Goal: Task Accomplishment & Management: Manage account settings

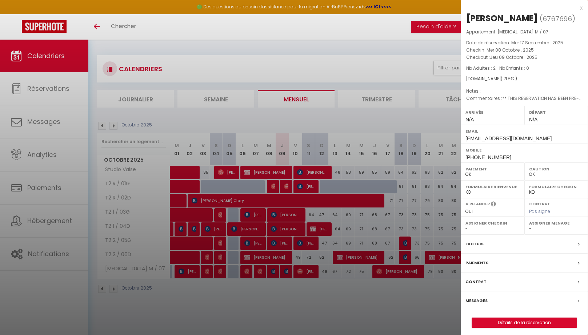
select select "0"
click at [580, 9] on div "x" at bounding box center [522, 8] width 122 height 9
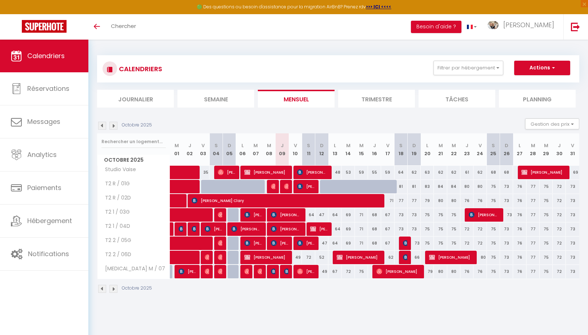
click at [112, 126] on img at bounding box center [114, 126] width 8 height 8
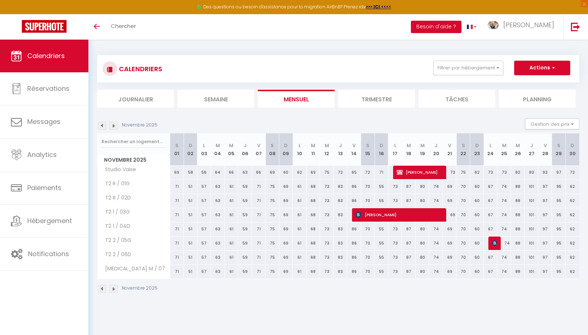
click at [112, 126] on img at bounding box center [114, 126] width 8 height 8
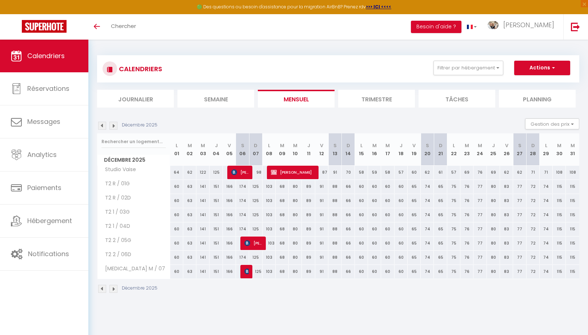
click at [113, 127] on img at bounding box center [114, 126] width 8 height 8
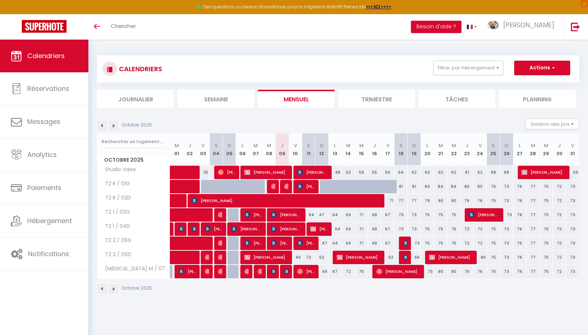
click at [114, 123] on img at bounding box center [114, 126] width 8 height 8
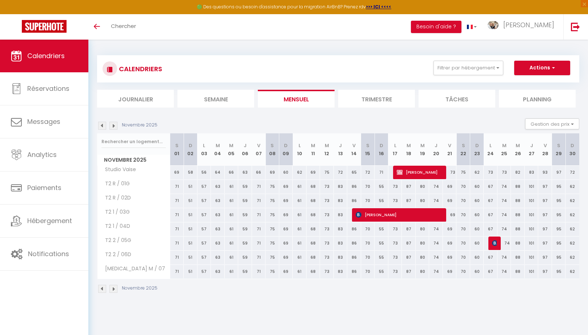
scroll to position [14, 0]
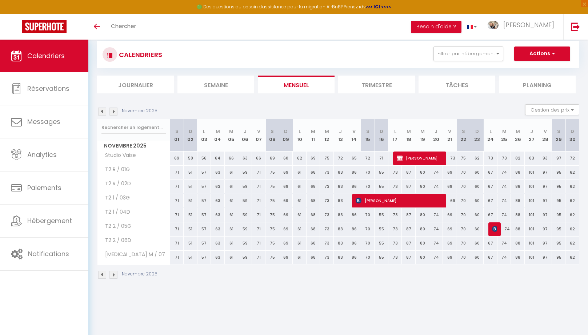
click at [101, 112] on img at bounding box center [102, 112] width 8 height 8
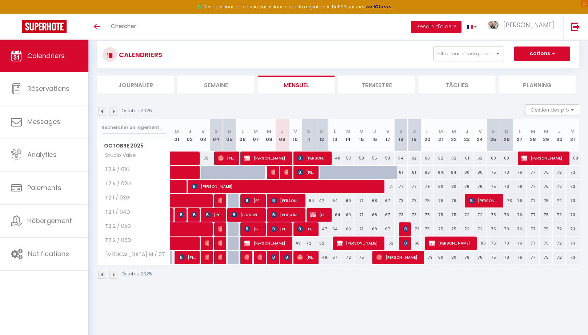
click at [101, 112] on img at bounding box center [102, 112] width 8 height 8
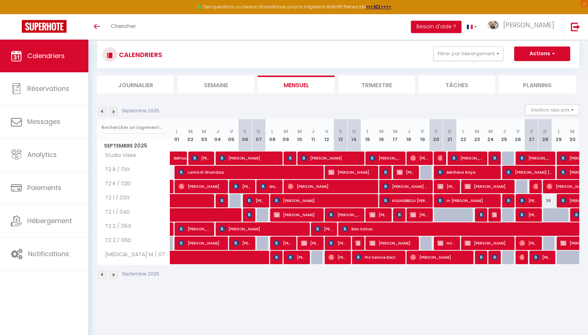
click at [114, 114] on img at bounding box center [114, 112] width 8 height 8
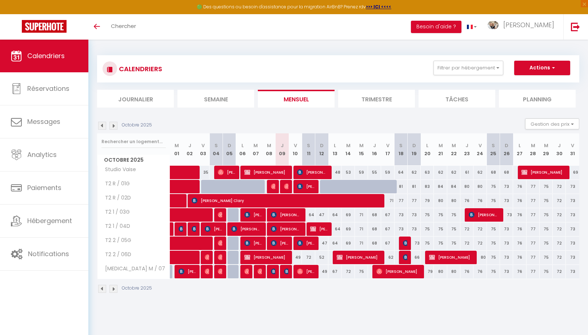
scroll to position [14, 0]
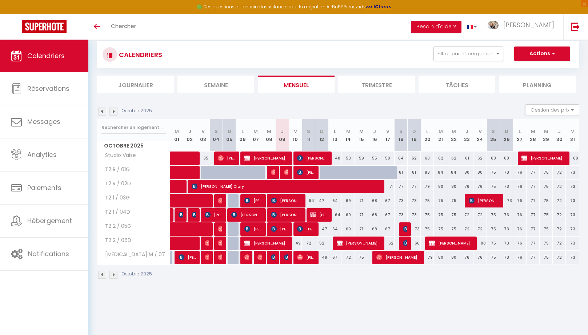
click at [287, 255] on img at bounding box center [287, 258] width 6 height 6
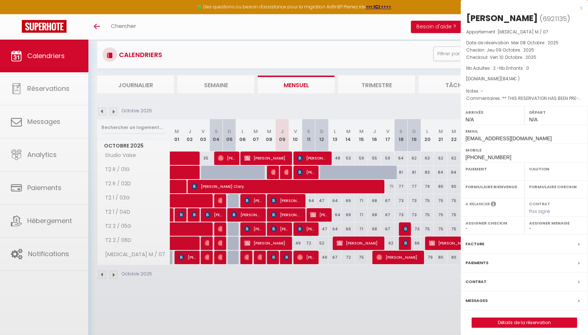
select select "OK"
select select "0"
select select "1"
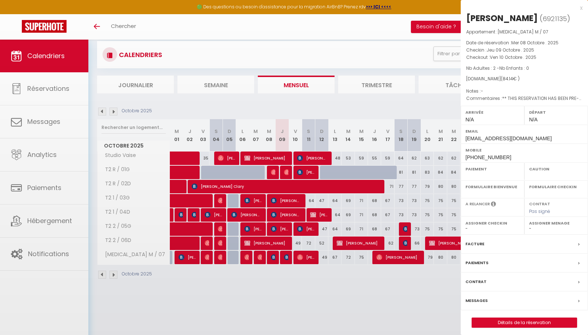
select select
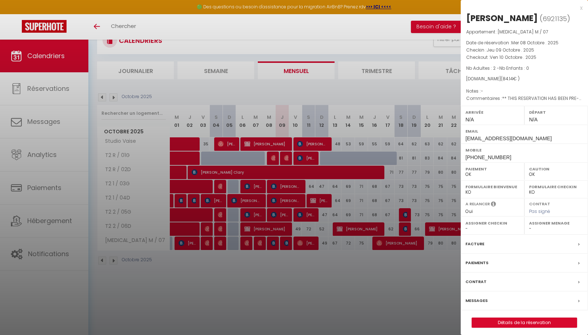
click at [582, 7] on div "x" at bounding box center [522, 8] width 122 height 9
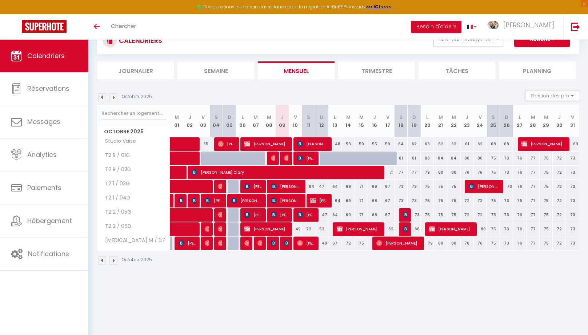
click at [285, 243] on img at bounding box center [287, 244] width 6 height 6
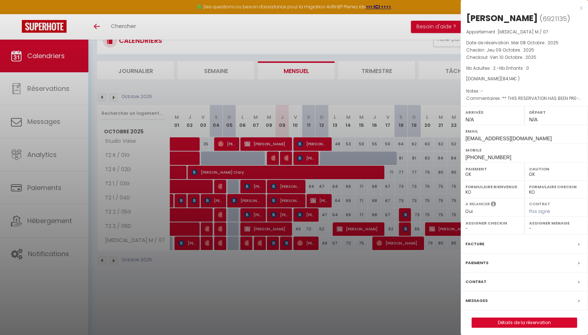
scroll to position [29, 0]
click at [295, 187] on div at bounding box center [294, 167] width 588 height 335
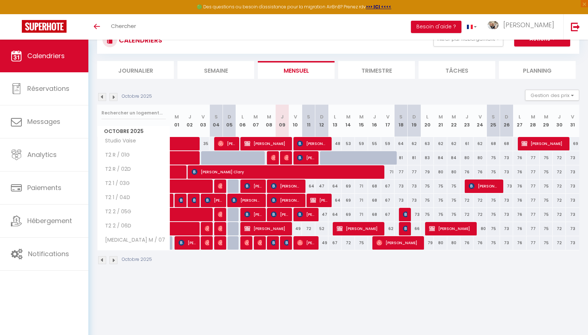
click at [295, 187] on span "[PERSON_NAME] [PERSON_NAME] [PERSON_NAME]" at bounding box center [286, 186] width 31 height 14
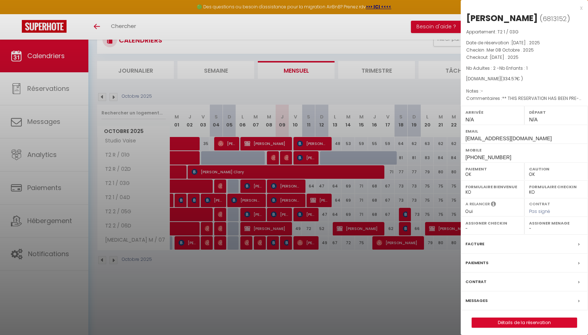
click at [102, 255] on div at bounding box center [294, 167] width 588 height 335
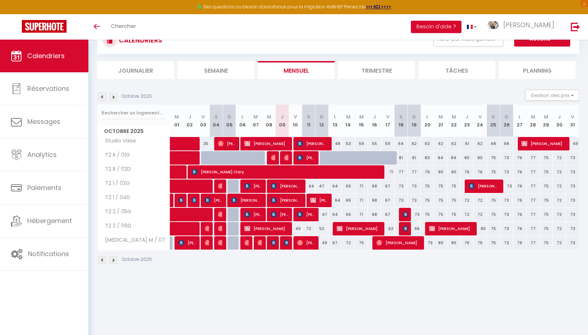
click at [102, 257] on img at bounding box center [102, 261] width 8 height 8
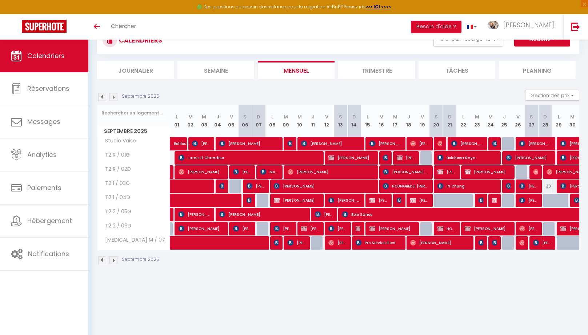
click at [565, 157] on img at bounding box center [564, 158] width 6 height 6
select select "KO"
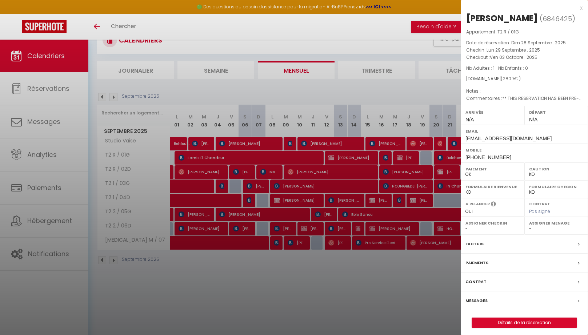
click at [581, 9] on div "x" at bounding box center [522, 8] width 122 height 9
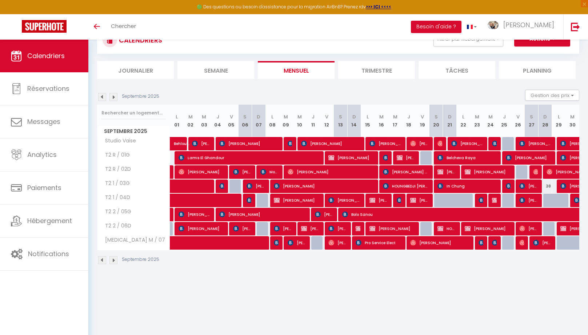
click at [113, 257] on img at bounding box center [114, 261] width 8 height 8
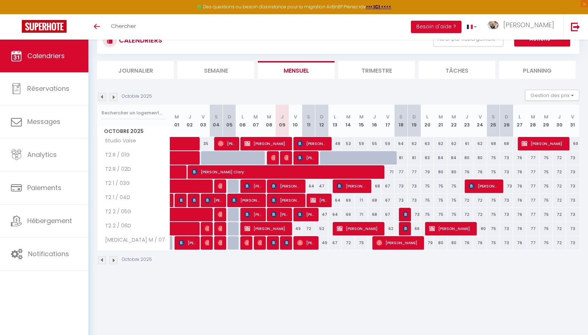
click at [357, 181] on span "[PERSON_NAME]" at bounding box center [352, 186] width 31 height 14
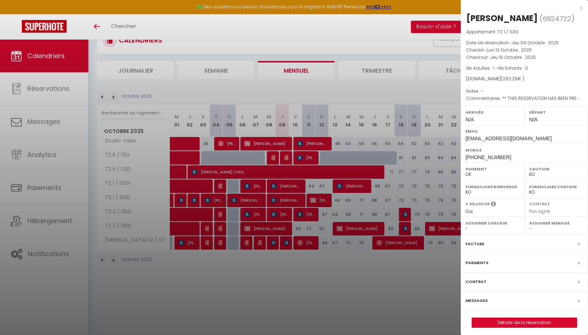
scroll to position [28, 0]
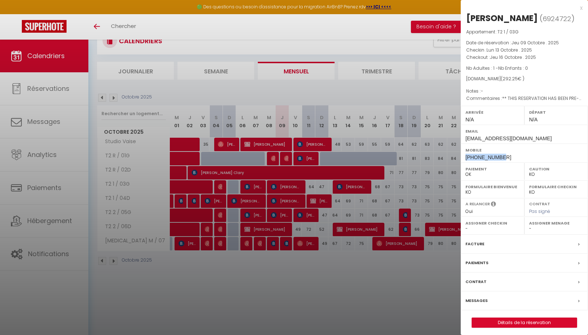
drag, startPoint x: 506, startPoint y: 158, endPoint x: 472, endPoint y: 156, distance: 34.2
click at [465, 157] on div "Mobile +33786842867" at bounding box center [524, 153] width 127 height 19
copy span "[PHONE_NUMBER]"
click at [583, 9] on div "x" at bounding box center [522, 8] width 122 height 9
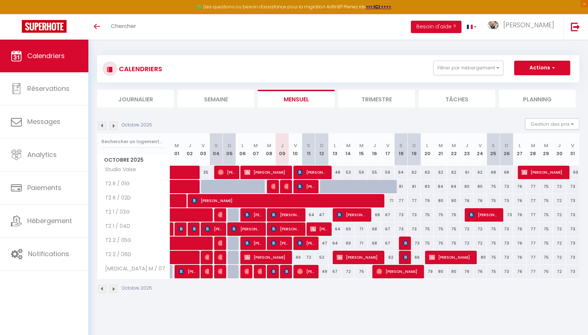
scroll to position [28, 0]
select select
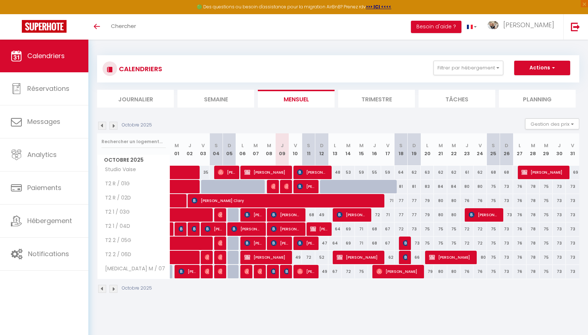
select select
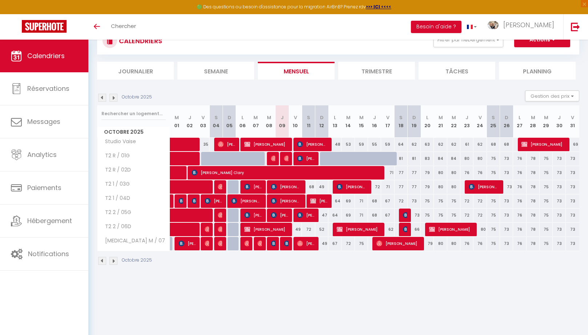
click at [286, 241] on img at bounding box center [287, 244] width 6 height 6
select select "OK"
select select "0"
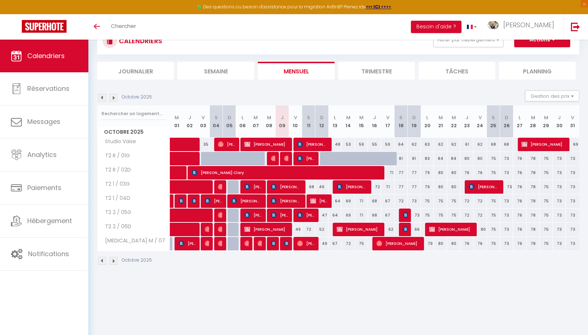
select select "1"
select select
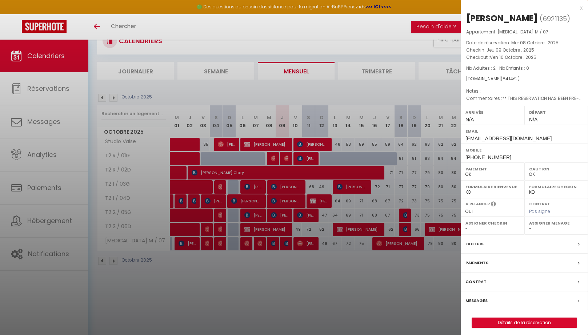
click at [285, 163] on div at bounding box center [294, 167] width 588 height 335
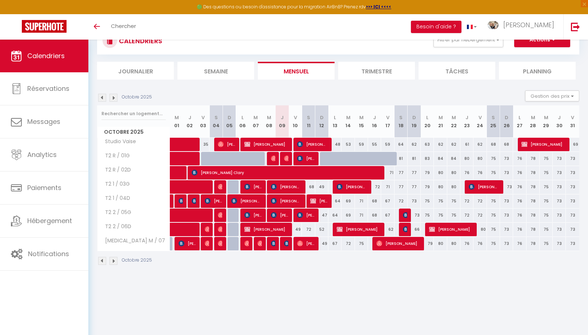
click at [287, 161] on span "[PERSON_NAME]" at bounding box center [286, 159] width 4 height 14
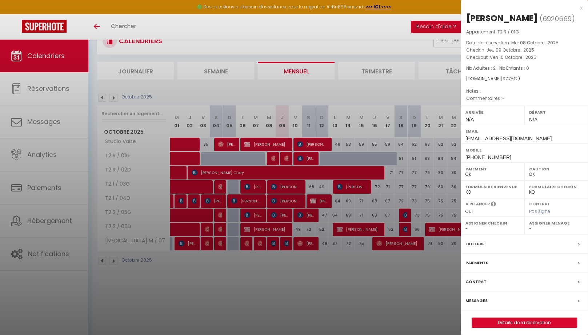
click at [49, 94] on div at bounding box center [294, 167] width 588 height 335
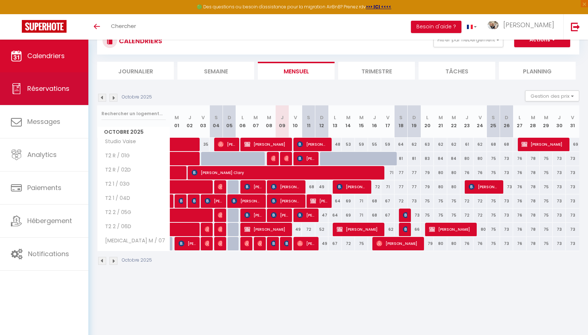
click at [57, 88] on span "Réservations" at bounding box center [48, 88] width 42 height 9
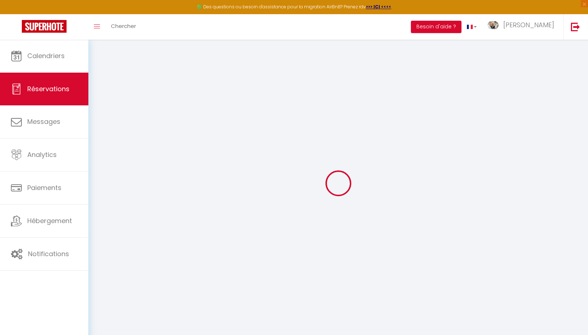
select select "no_show"
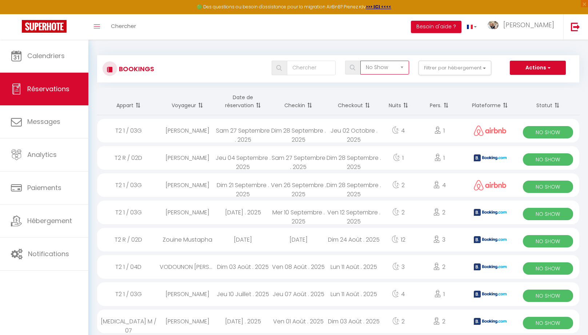
click option "No Show" at bounding box center [0, 0] width 0 height 0
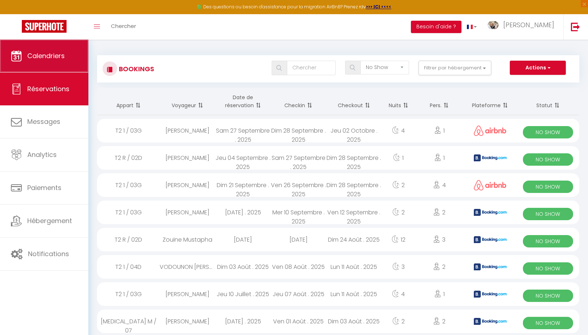
click at [66, 60] on link "Calendriers" at bounding box center [44, 56] width 88 height 33
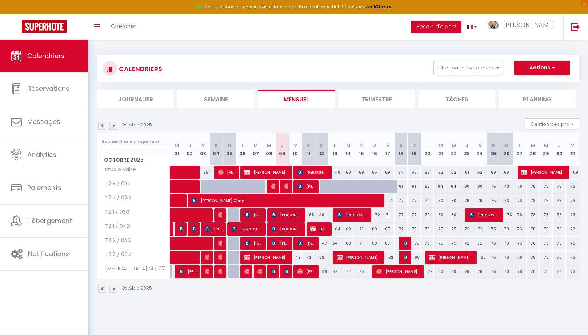
click at [302, 274] on span "[PERSON_NAME]" at bounding box center [305, 272] width 17 height 14
select select "OK"
select select "0"
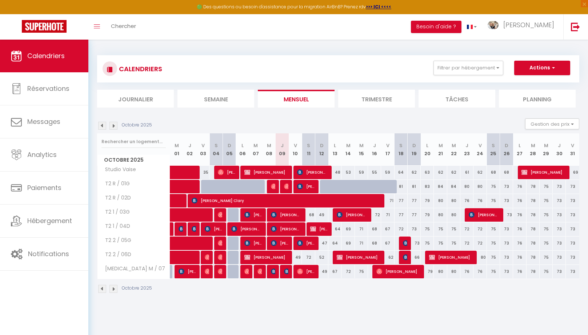
select select "1"
select select
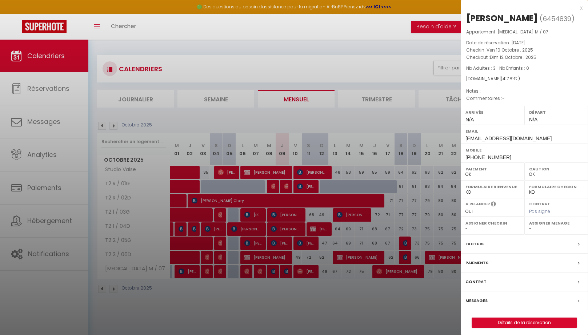
click at [311, 243] on div at bounding box center [294, 167] width 588 height 335
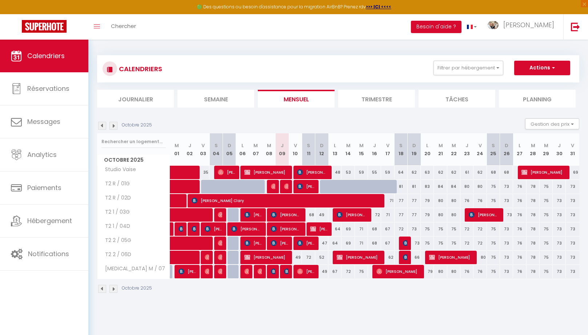
click at [314, 245] on span "[PERSON_NAME]" at bounding box center [305, 244] width 17 height 14
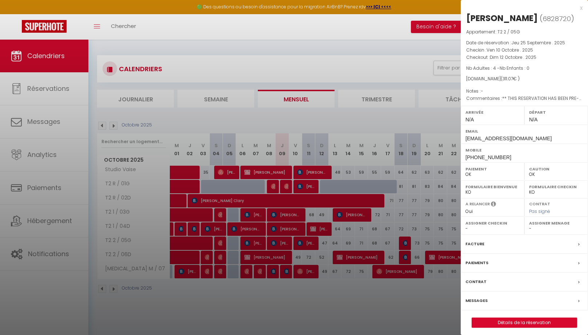
click at [352, 214] on div at bounding box center [294, 167] width 588 height 335
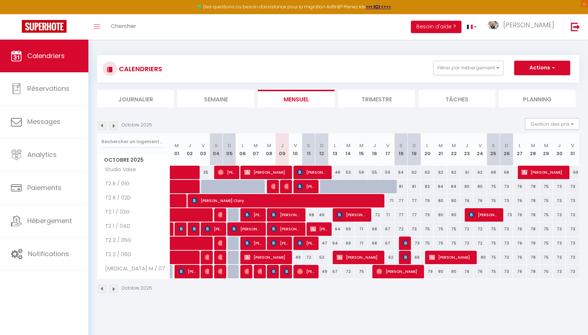
click at [352, 214] on span "[PERSON_NAME]" at bounding box center [352, 215] width 31 height 14
select select "KO"
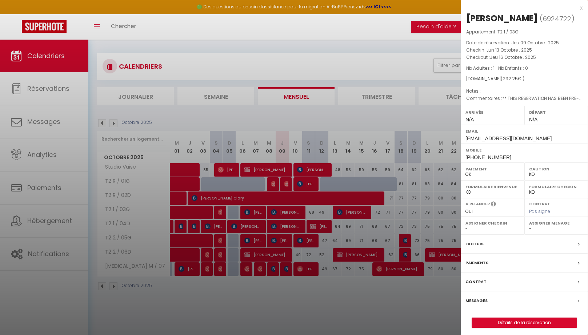
scroll to position [4, 0]
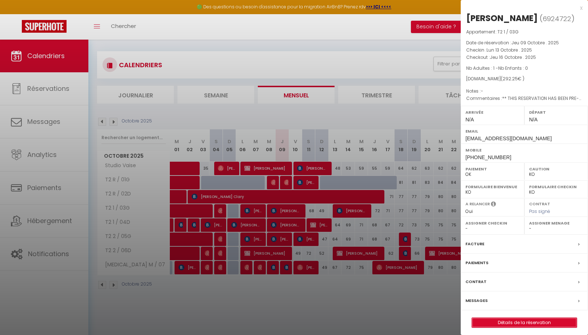
click at [517, 322] on link "Détails de la réservation" at bounding box center [524, 322] width 105 height 9
select select
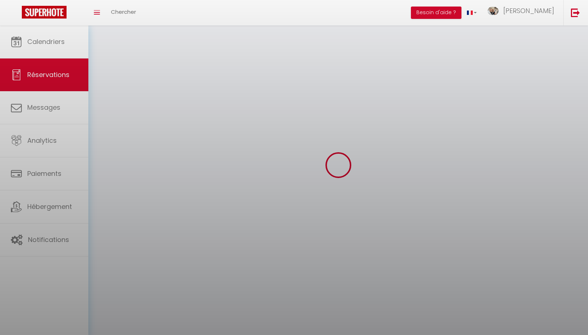
select select
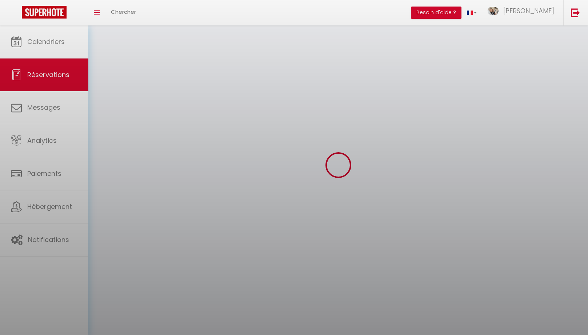
select select
checkbox input "false"
select select
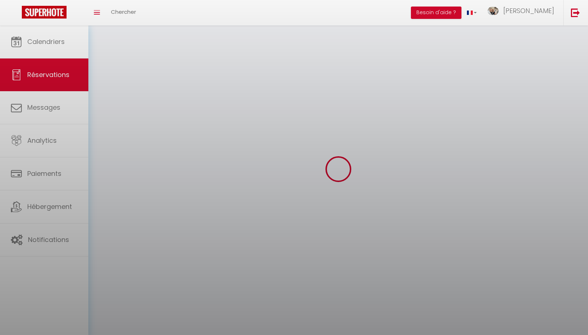
select select
checkbox input "false"
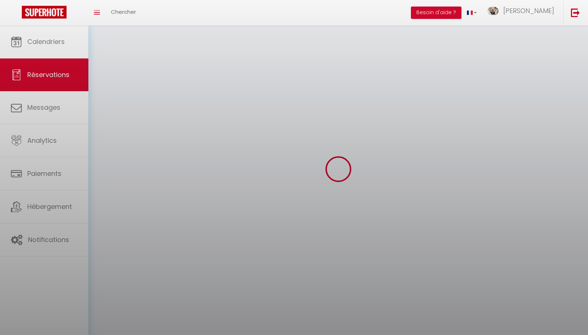
select select
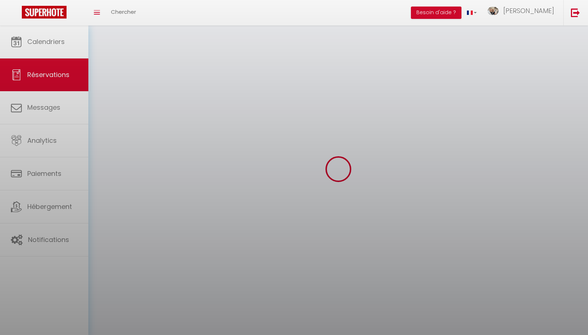
checkbox input "false"
select select
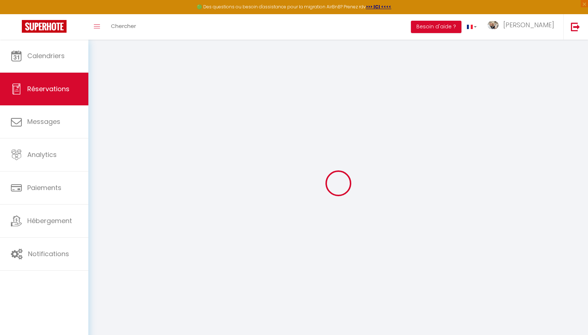
select select
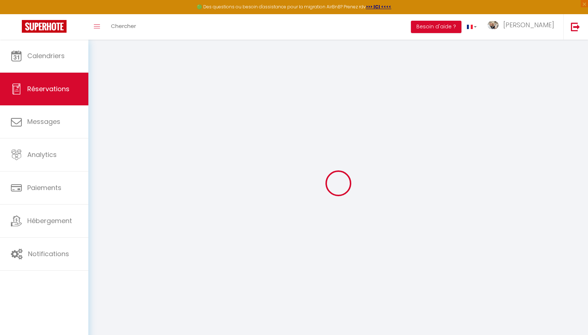
select select
checkbox input "false"
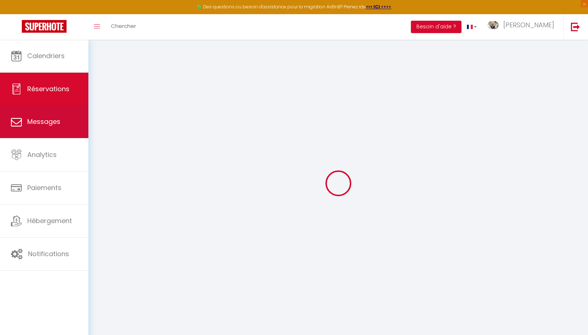
type input "SOTCHEAT"
type input "CHUON"
type input "[PERSON_NAME][EMAIL_ADDRESS][DOMAIN_NAME]"
type input "[PHONE_NUMBER]"
type input "13008"
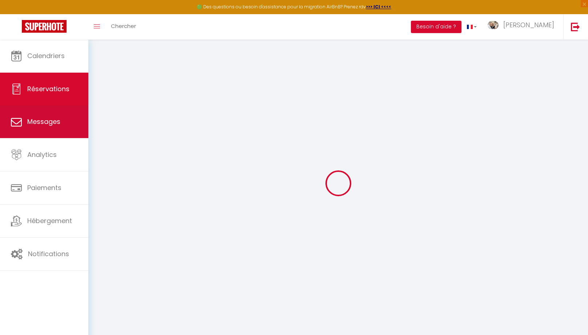
type input "[STREET_ADDRESS][PERSON_NAME]"
type input "[GEOGRAPHIC_DATA]"
select select "FR"
type input "47.6"
type input "4.09"
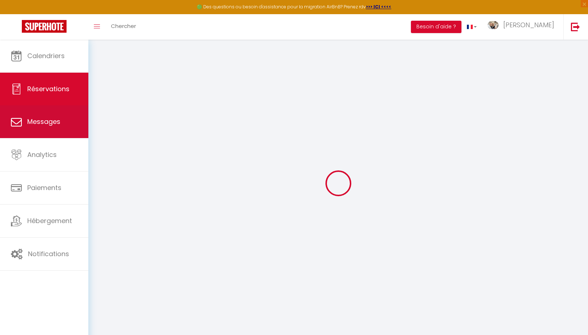
select select "55966"
select select "1"
select select
type input "1"
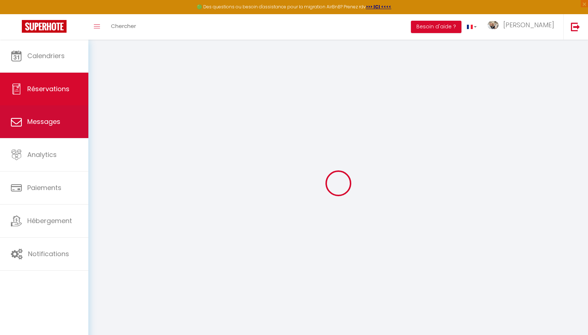
select select "12"
select select
type input "245"
checkbox input "false"
type input "0"
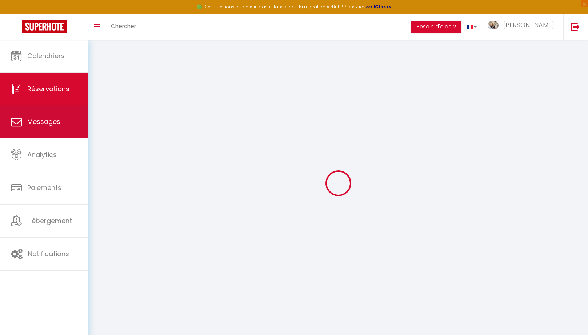
select select "2"
type input "0"
select select
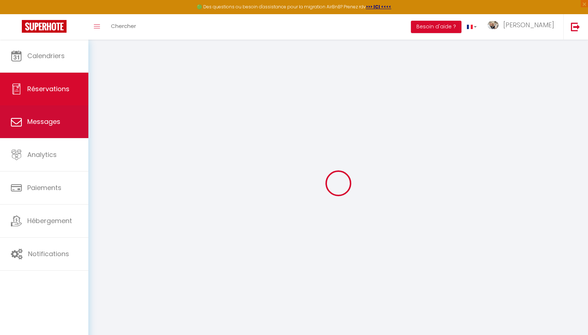
select select
select select "14"
checkbox input "false"
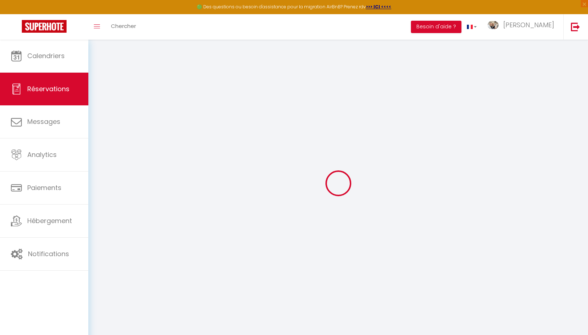
select select
checkbox input "false"
select select
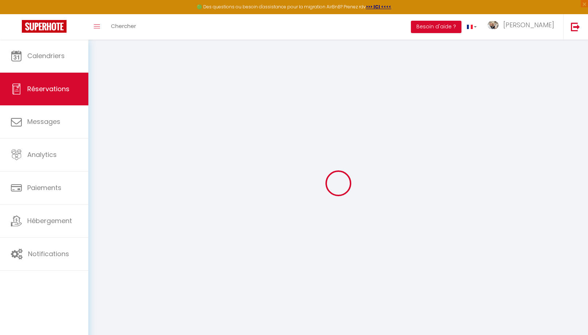
checkbox input "false"
select select
checkbox input "false"
type textarea "** THIS RESERVATION HAS BEEN PRE-PAID ** Reservation has a cancellation grace p…"
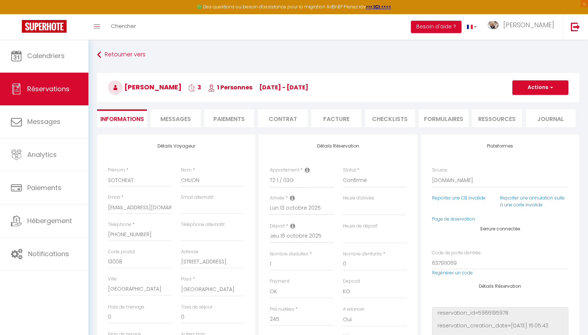
type input "35"
type input "12.25"
select select
checkbox input "false"
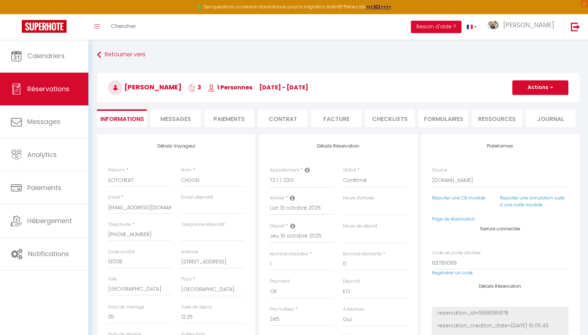
select select
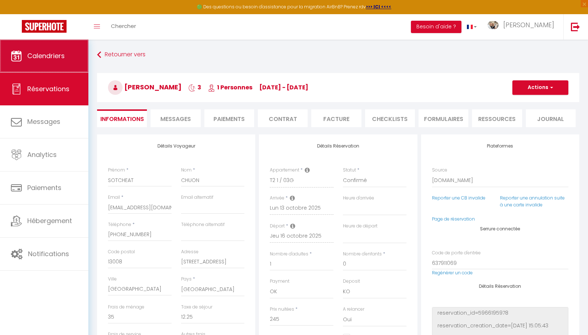
click at [59, 51] on link "Calendriers" at bounding box center [44, 56] width 88 height 33
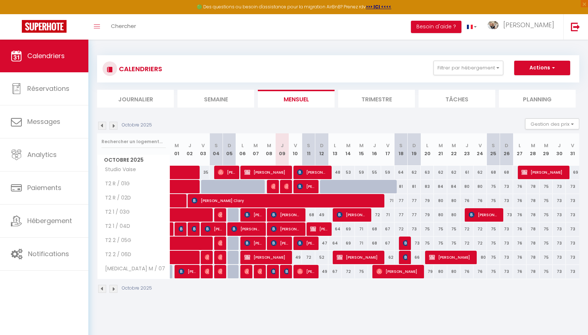
click at [344, 216] on span "[PERSON_NAME]" at bounding box center [352, 215] width 31 height 14
select select "OK"
select select "KO"
select select "0"
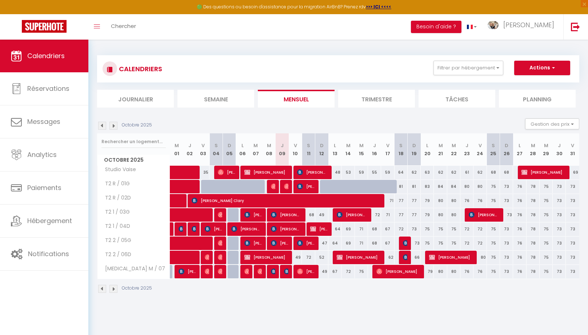
select select "1"
select select
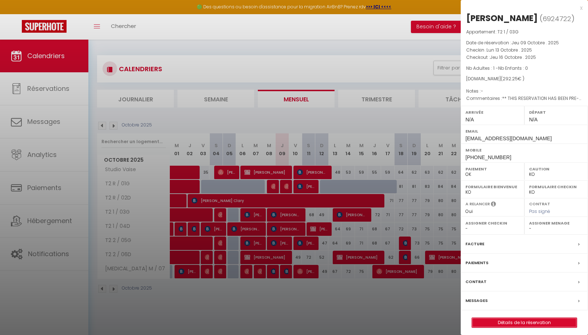
click at [514, 322] on link "Détails de la réservation" at bounding box center [524, 322] width 105 height 9
select select
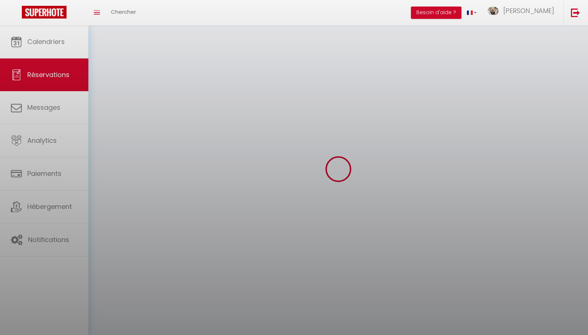
select select
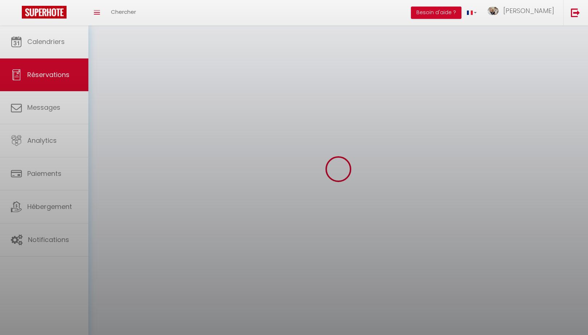
select select
checkbox input "false"
select select
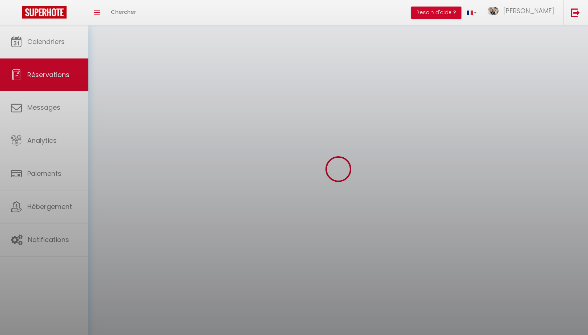
select select
checkbox input "false"
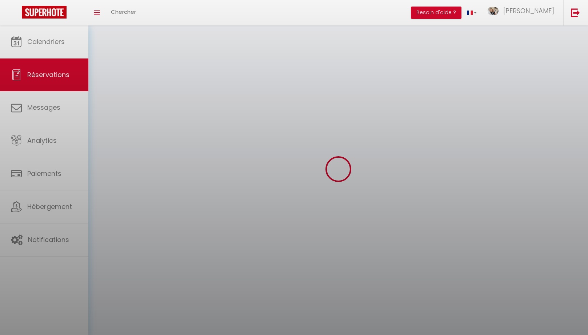
select select
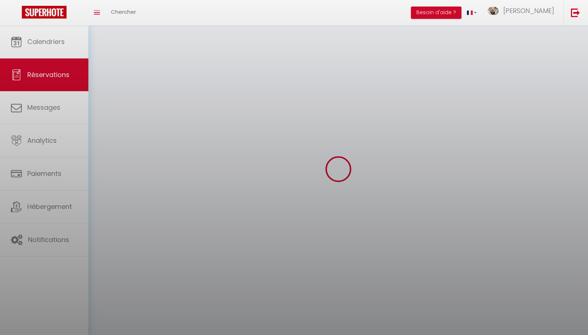
checkbox input "false"
select select
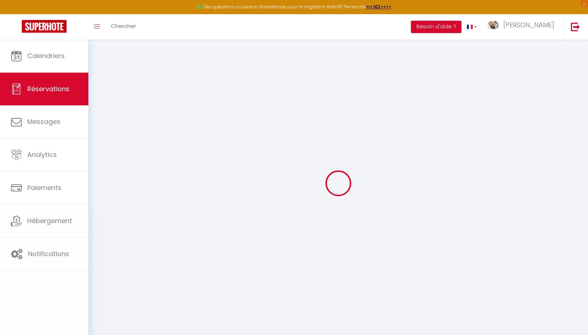
select select
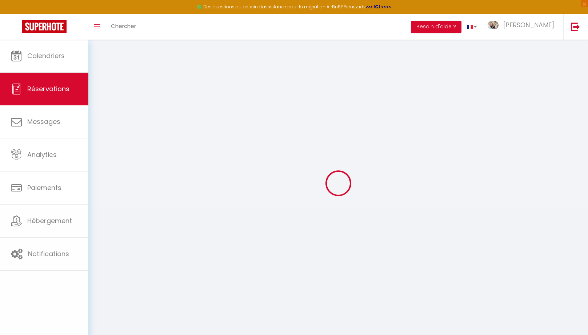
select select
checkbox input "false"
type input "SOTCHEAT"
type input "CHUON"
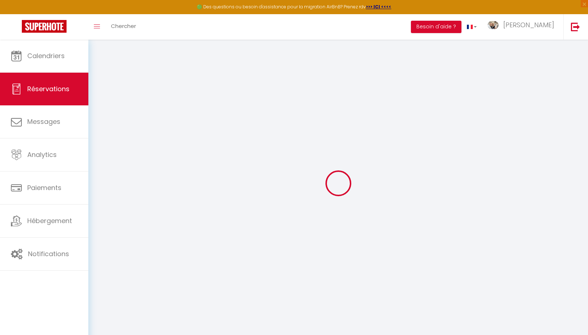
type input "[PERSON_NAME][EMAIL_ADDRESS][DOMAIN_NAME]"
type input "[PHONE_NUMBER]"
type input "13008"
type input "[STREET_ADDRESS][PERSON_NAME]"
type input "[GEOGRAPHIC_DATA]"
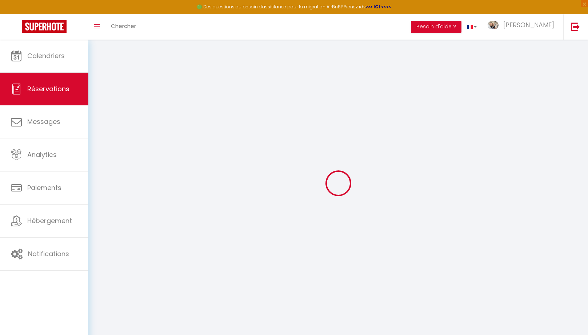
select select "FR"
type input "47.6"
type input "4.09"
select select "55966"
select select "1"
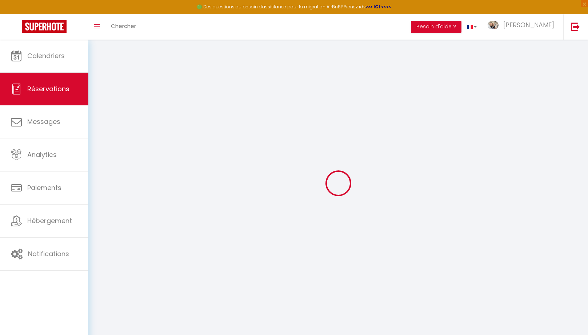
select select
type input "1"
select select "12"
select select
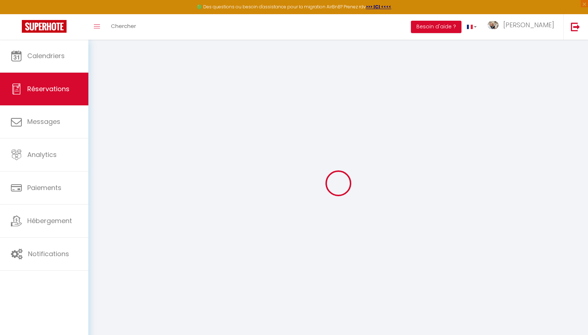
type input "245"
checkbox input "false"
type input "0"
select select "2"
type input "0"
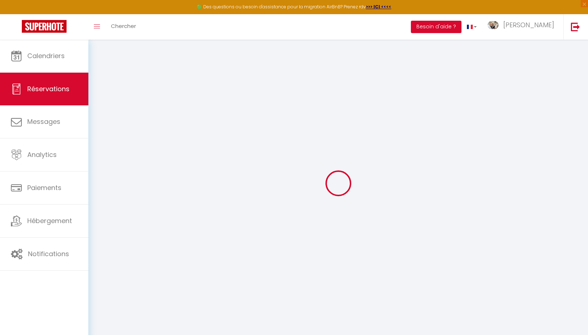
type input "0"
select select
select select "14"
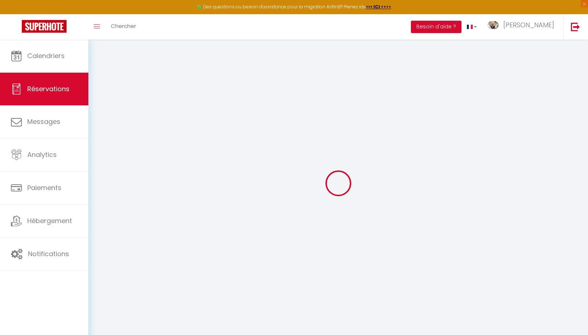
checkbox input "false"
select select
checkbox input "false"
select select
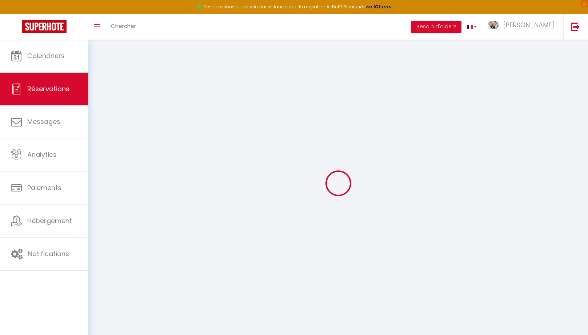
select select
checkbox input "false"
select select
checkbox input "false"
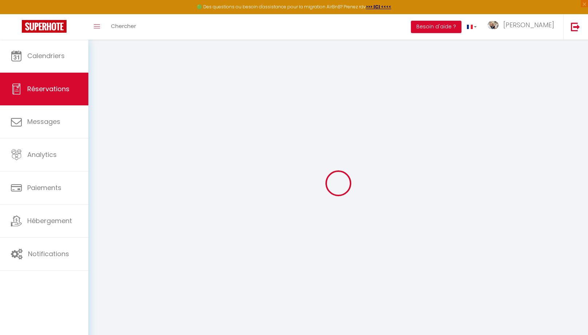
type textarea "** THIS RESERVATION HAS BEEN PRE-PAID ** Reservation has a cancellation grace p…"
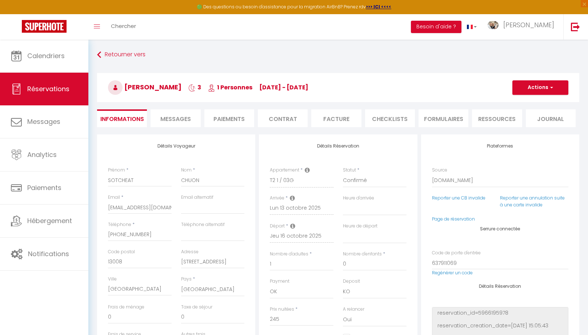
type input "35"
type input "12.25"
select select
checkbox input "false"
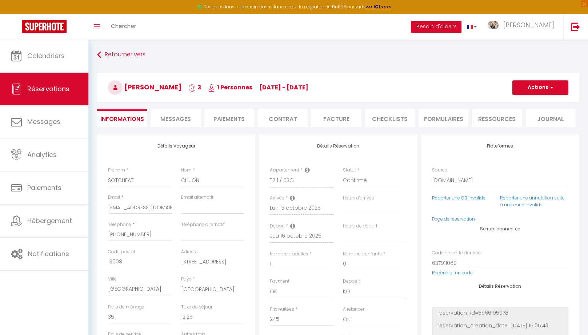
select select
click at [176, 122] on span "Messages" at bounding box center [175, 119] width 31 height 8
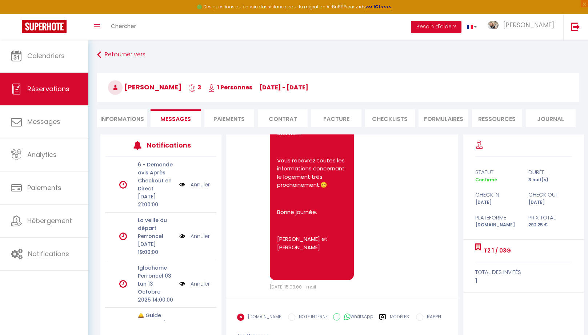
scroll to position [47, 0]
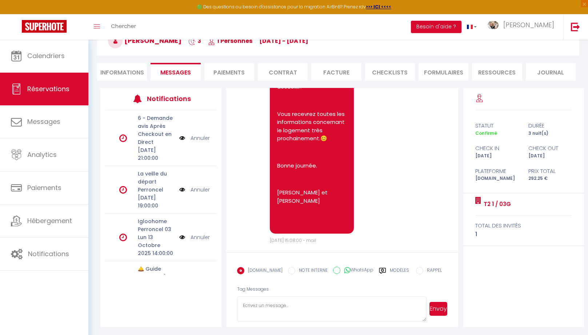
click at [390, 271] on label "Modèles" at bounding box center [399, 273] width 19 height 13
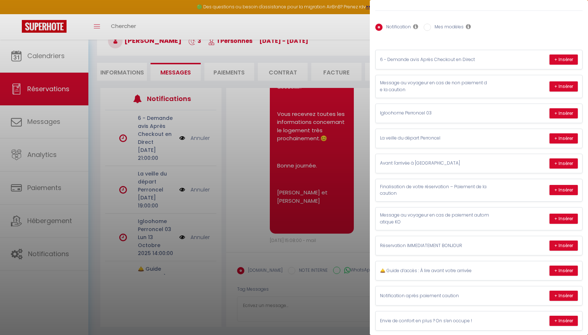
scroll to position [0, 0]
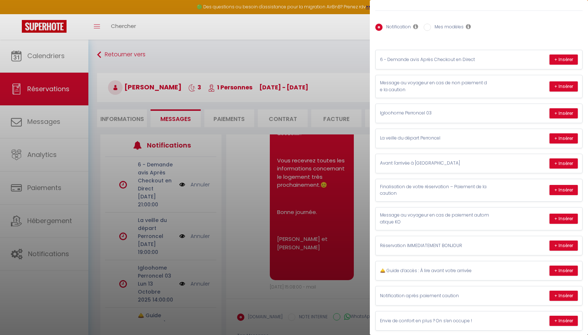
click at [257, 60] on div at bounding box center [294, 167] width 588 height 335
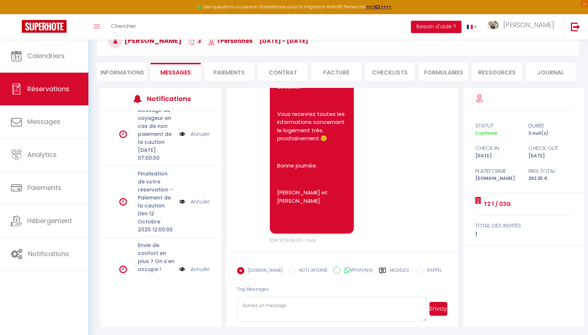
scroll to position [375, 0]
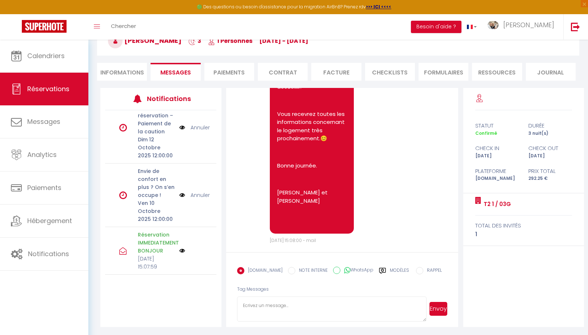
click at [390, 271] on label "Modèles" at bounding box center [399, 273] width 19 height 13
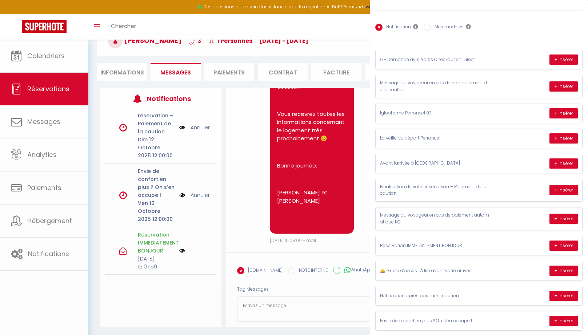
scroll to position [26, 0]
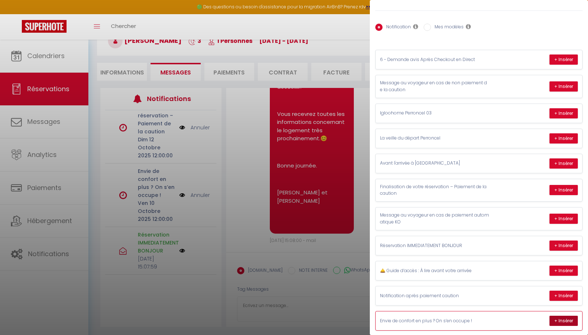
click at [561, 316] on button "+ Insérer" at bounding box center [564, 321] width 28 height 10
type textarea "Bonjour SOTCHEAT, Nous souhaitons vous rappeler que plusieurs équipements peuve…"
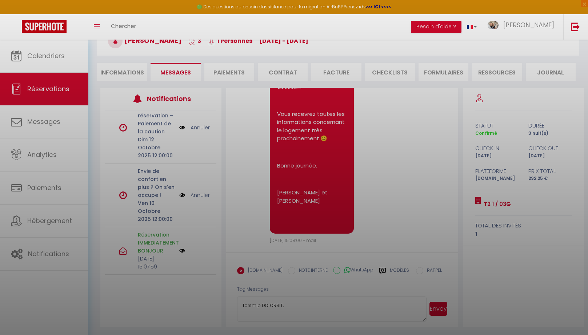
scroll to position [570, 0]
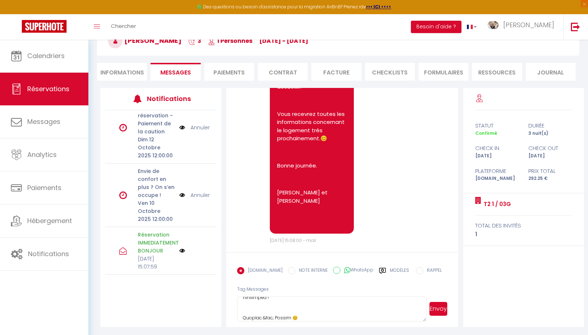
click at [446, 309] on button "Envoyer" at bounding box center [439, 309] width 18 height 14
click at [203, 191] on link "Annuler" at bounding box center [200, 195] width 19 height 8
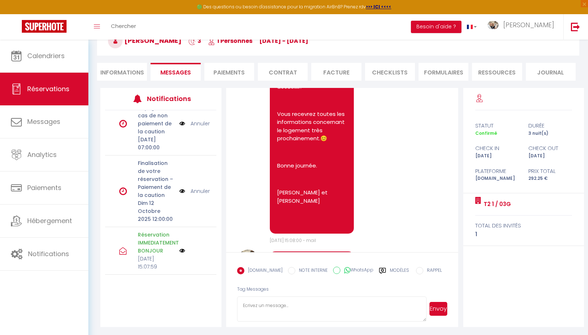
scroll to position [311, 0]
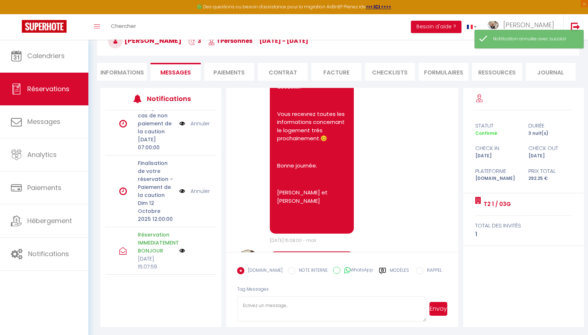
click at [390, 270] on label "Modèles" at bounding box center [399, 273] width 19 height 13
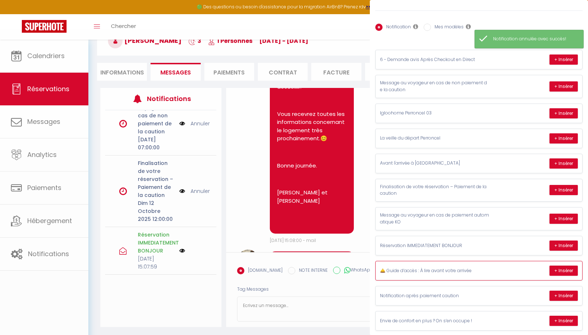
scroll to position [26, 0]
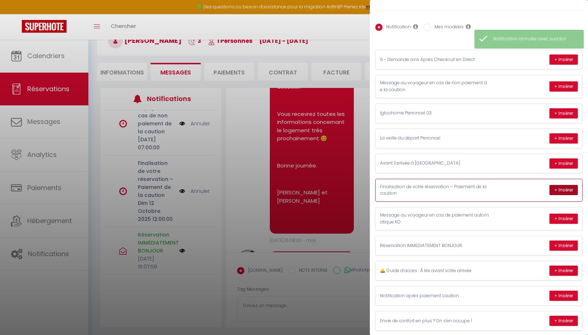
click at [562, 189] on button "+ Insérer" at bounding box center [564, 190] width 28 height 10
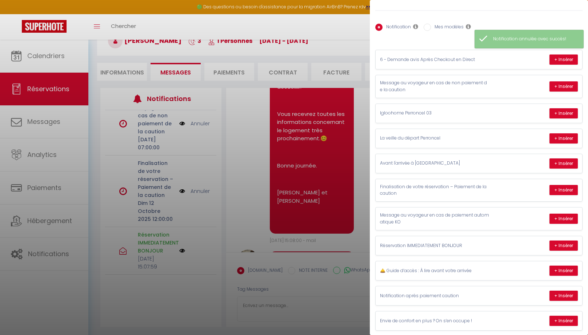
type textarea "Bonjour SOTCHEAT , Nous avons hâte de vous accueillir le 13/10/2025 pour votre …"
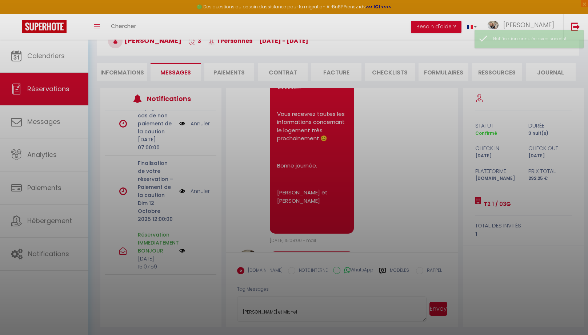
scroll to position [269, 0]
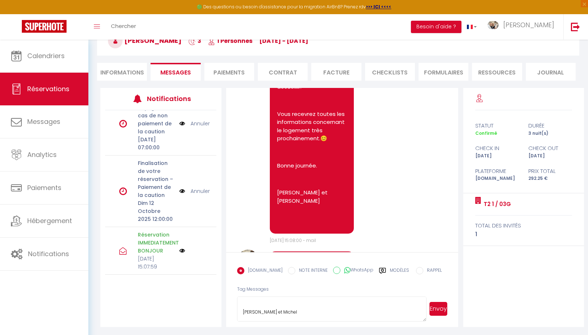
click at [441, 310] on button "Envoyer" at bounding box center [439, 309] width 18 height 14
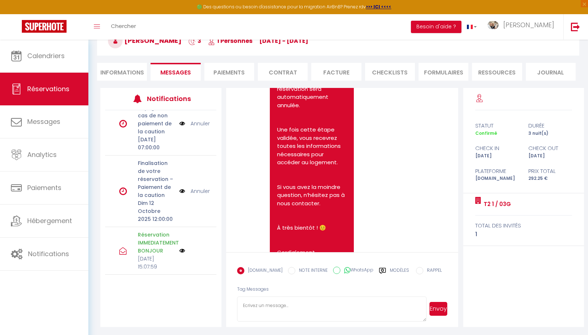
scroll to position [1785, 0]
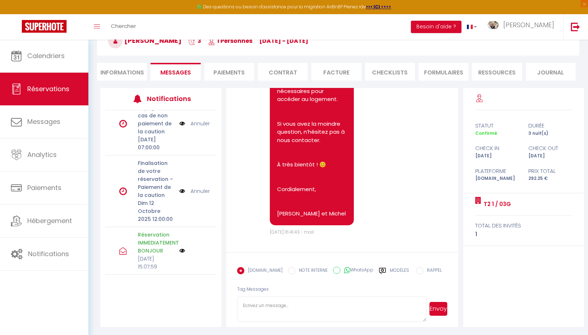
click at [197, 187] on link "Annuler" at bounding box center [200, 191] width 19 height 8
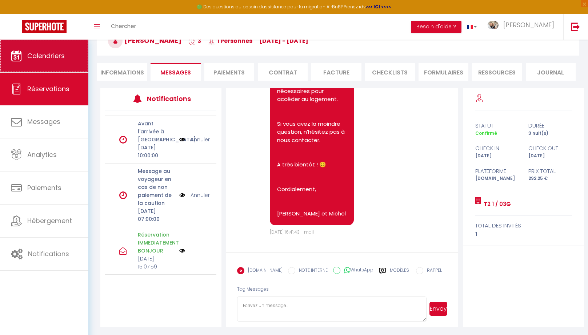
click at [13, 59] on icon at bounding box center [16, 56] width 11 height 11
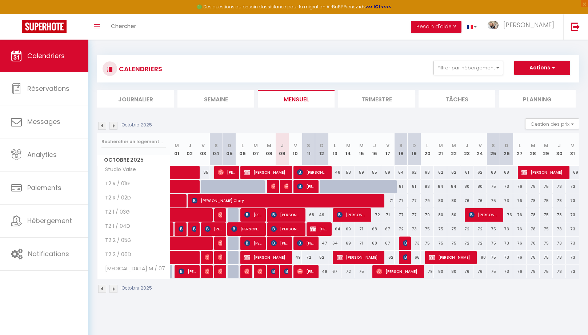
click at [362, 257] on span "[PERSON_NAME]" at bounding box center [359, 258] width 44 height 14
select select "OK"
select select "0"
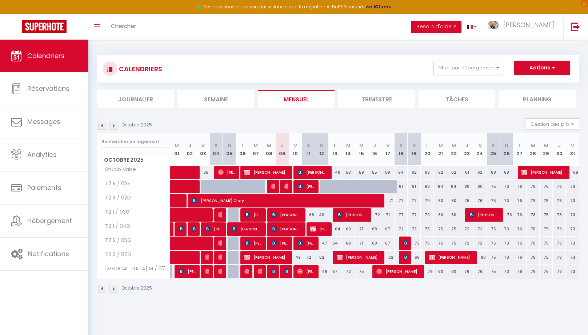
select select "1"
select select
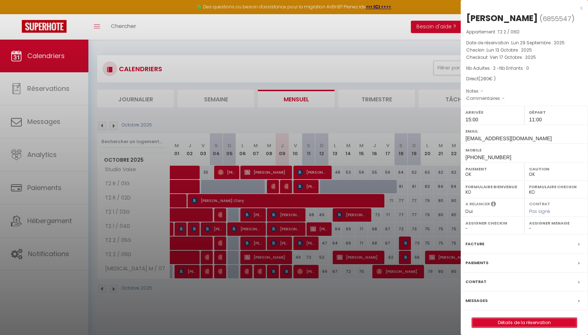
click at [520, 328] on link "Détails de la réservation" at bounding box center [524, 322] width 105 height 9
select select
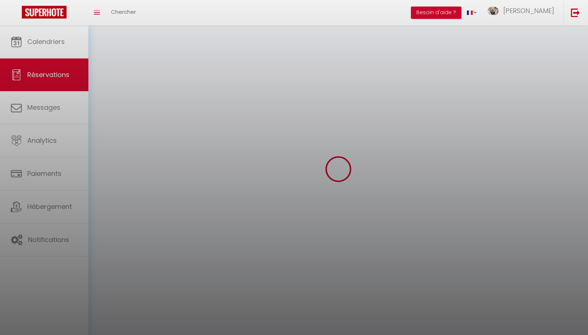
select select
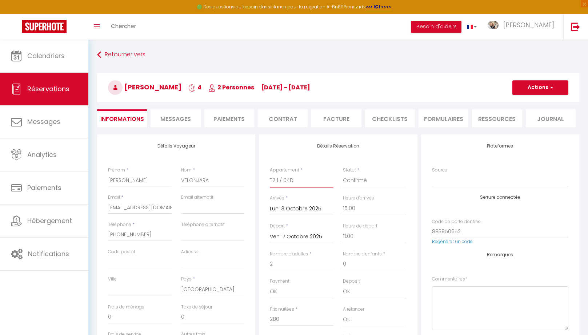
click option "T2 1 / 04D" at bounding box center [0, 0] width 0 height 0
click at [549, 87] on button "Actions" at bounding box center [541, 87] width 56 height 15
click at [532, 106] on link "Enregistrer" at bounding box center [533, 103] width 57 height 9
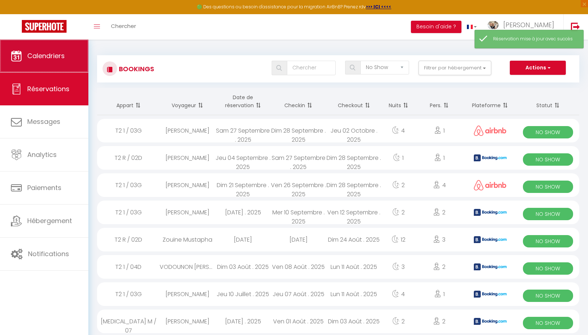
click at [40, 59] on span "Calendriers" at bounding box center [45, 55] width 37 height 9
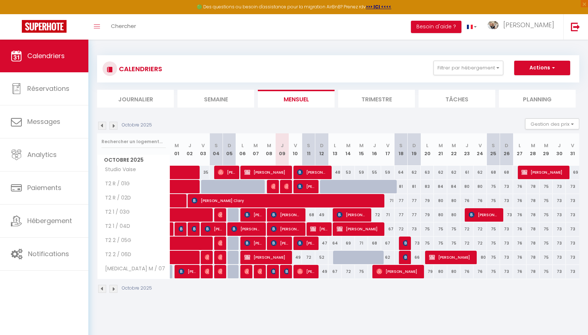
click at [364, 258] on div at bounding box center [366, 262] width 13 height 14
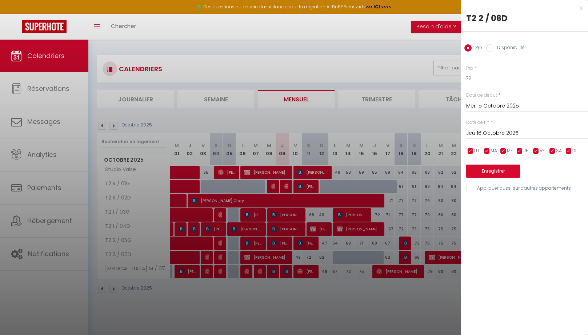
drag, startPoint x: 351, startPoint y: 300, endPoint x: 345, endPoint y: 265, distance: 36.2
click at [351, 300] on div at bounding box center [294, 167] width 588 height 335
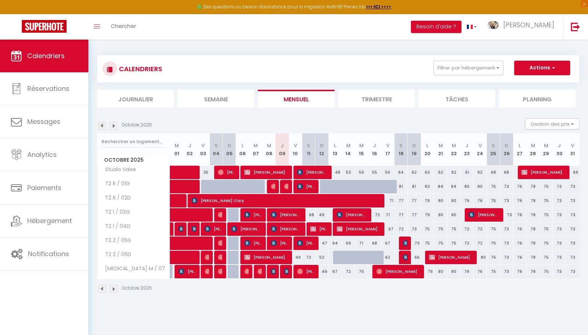
click at [339, 257] on div at bounding box center [339, 258] width 13 height 14
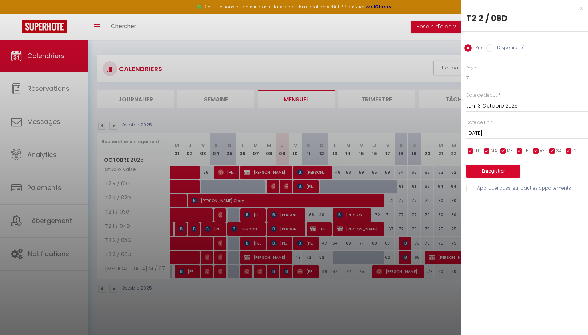
click at [490, 49] on input "Disponibilité" at bounding box center [490, 47] width 7 height 7
click at [489, 135] on input "Mar 14 Octobre 2025" at bounding box center [527, 134] width 122 height 9
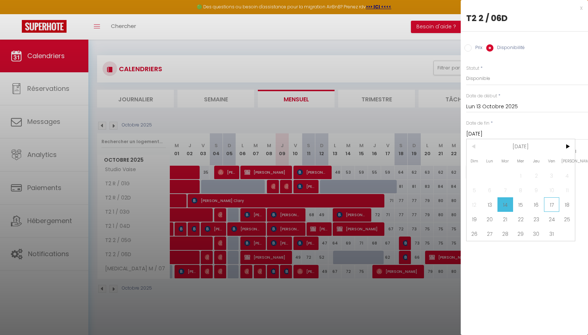
click at [549, 209] on span "17" at bounding box center [552, 205] width 16 height 15
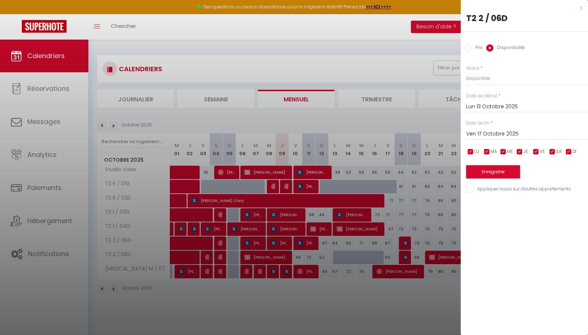
click at [495, 174] on button "Enregistrer" at bounding box center [493, 172] width 54 height 13
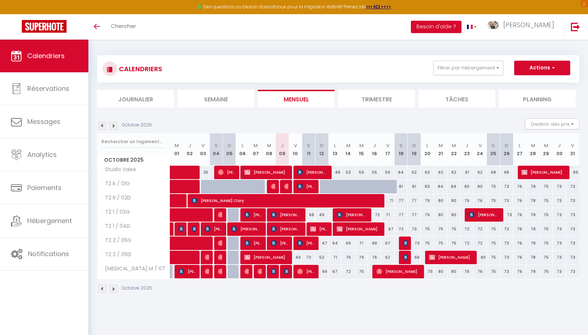
scroll to position [1, 0]
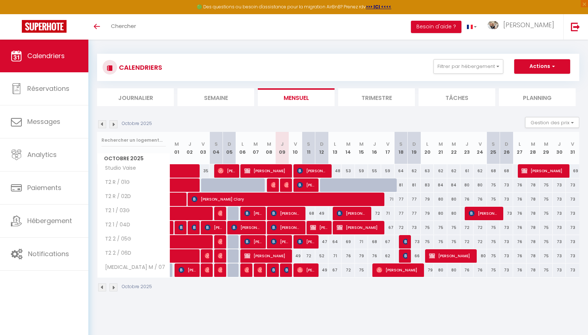
click at [406, 256] on img at bounding box center [406, 256] width 6 height 6
select select "OK"
select select "0"
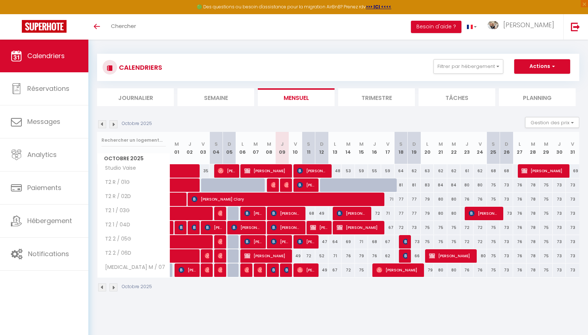
select select "1"
select select
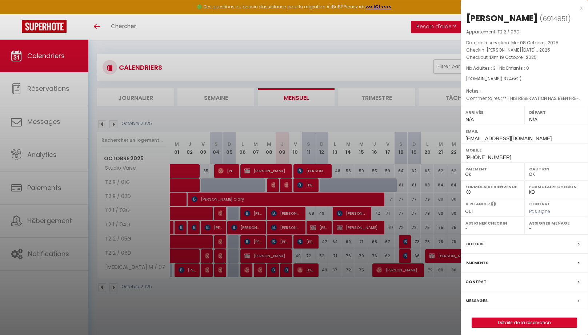
click at [405, 243] on div at bounding box center [294, 167] width 588 height 335
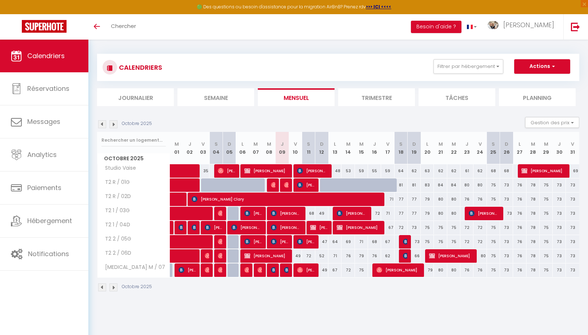
click at [405, 242] on img at bounding box center [406, 242] width 6 height 6
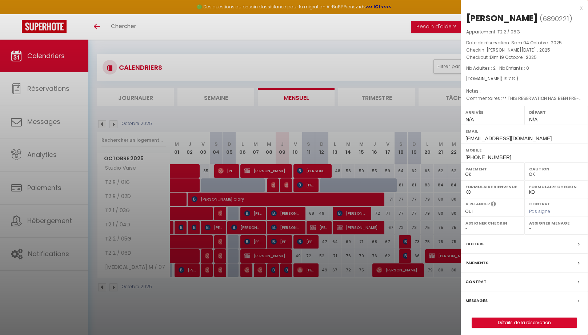
click at [405, 255] on div at bounding box center [294, 167] width 588 height 335
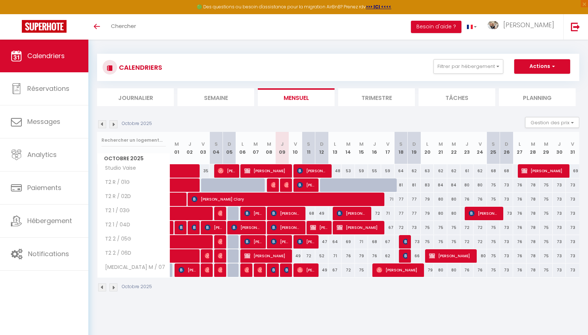
scroll to position [2, 0]
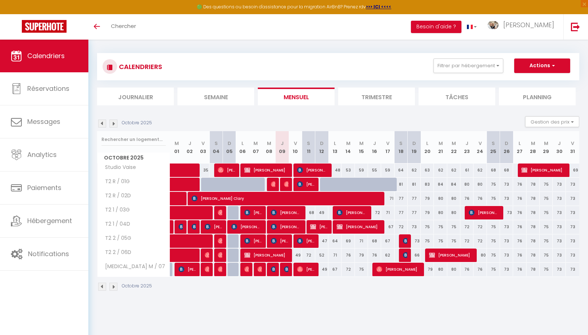
click at [405, 255] on img at bounding box center [406, 256] width 6 height 6
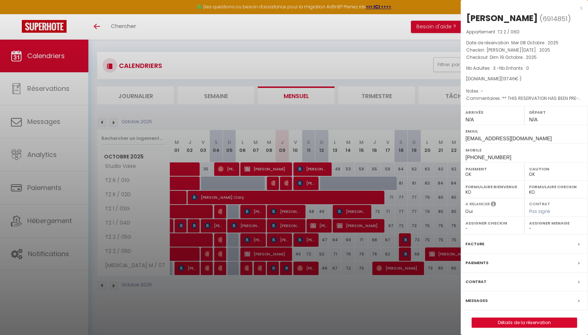
scroll to position [3, 0]
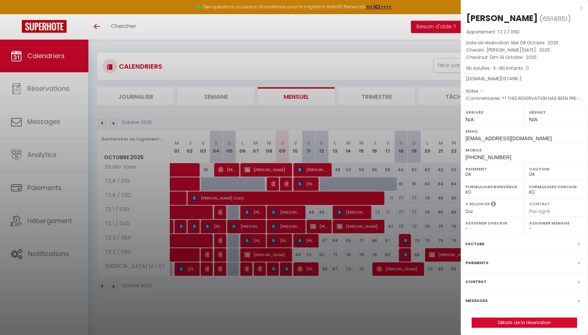
click at [403, 185] on div at bounding box center [294, 167] width 588 height 335
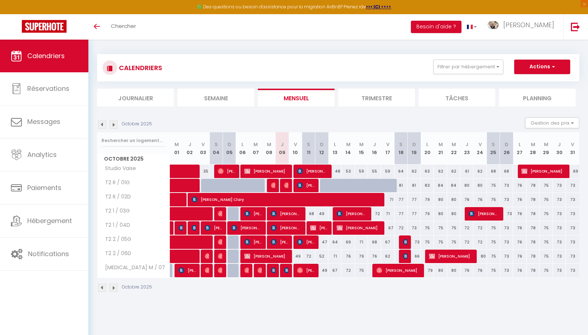
scroll to position [2, 0]
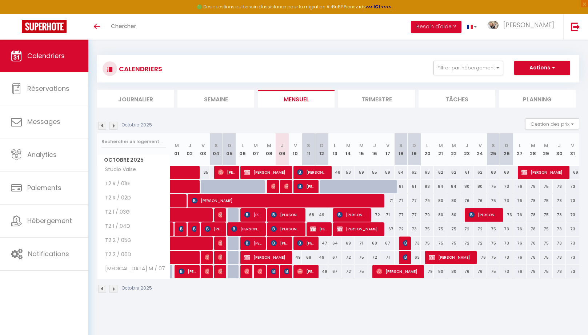
scroll to position [2, 0]
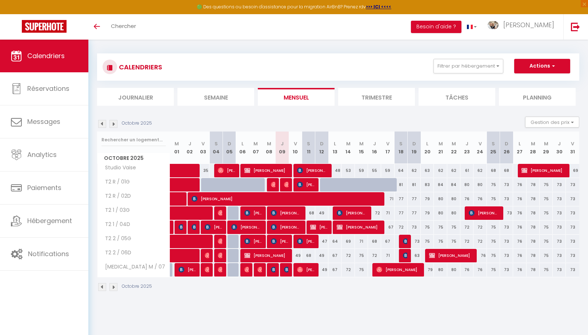
click at [360, 214] on span "[PERSON_NAME]" at bounding box center [352, 213] width 31 height 14
select select "OK"
select select "KO"
select select "0"
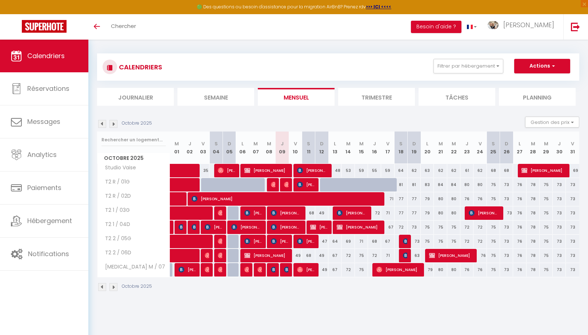
select select "1"
select select
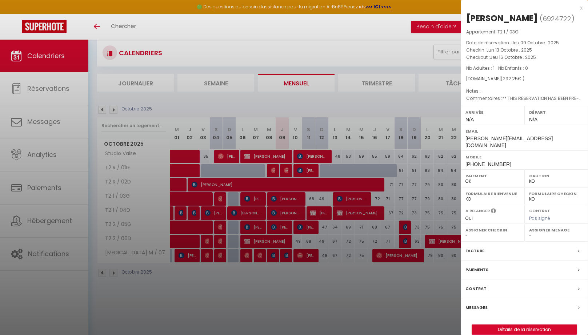
click at [473, 304] on label "Messages" at bounding box center [477, 308] width 22 height 8
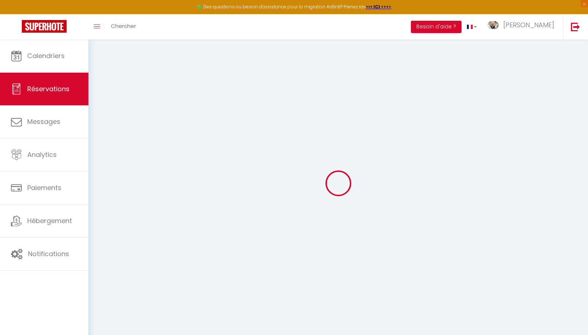
select select
checkbox input "false"
select select
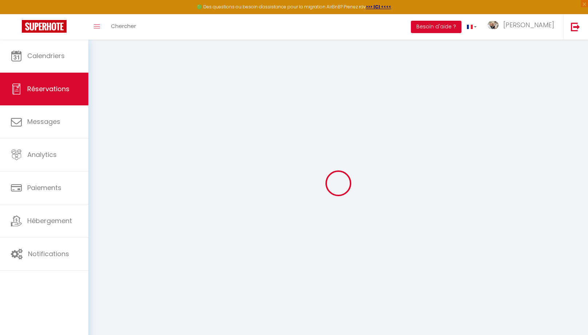
checkbox input "false"
select select
checkbox input "false"
type textarea "** THIS RESERVATION HAS BEEN PRE-PAID ** Reservation has a cancellation grace p…"
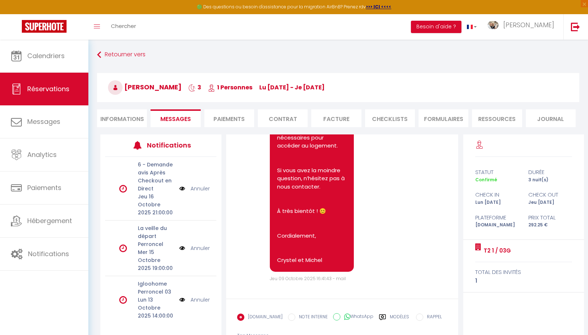
scroll to position [1, 0]
click at [433, 318] on label "RAPPEL" at bounding box center [433, 317] width 19 height 8
click at [424, 318] on input "RAPPEL" at bounding box center [419, 316] width 7 height 7
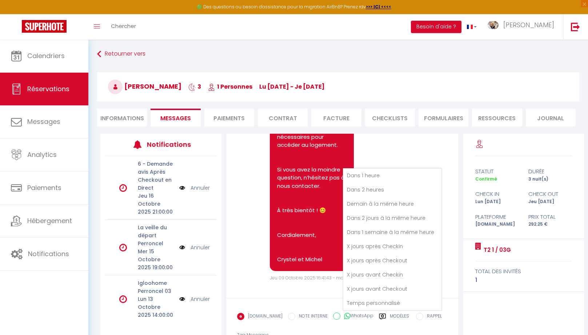
click at [375, 302] on li "Temps personnalisé" at bounding box center [392, 304] width 98 height 14
radio input "false"
radio input "true"
type textarea "//remind"
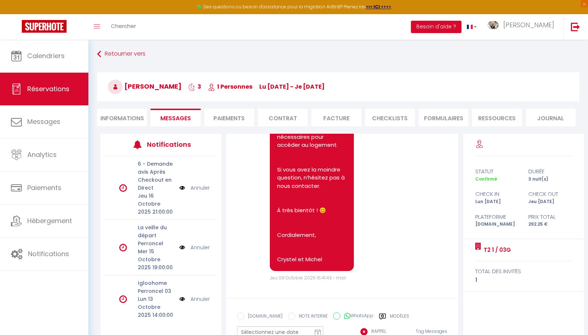
scroll to position [51, 0]
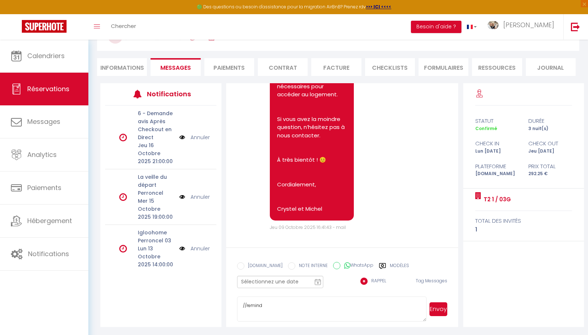
click at [317, 283] on text "9" at bounding box center [318, 283] width 2 height 3
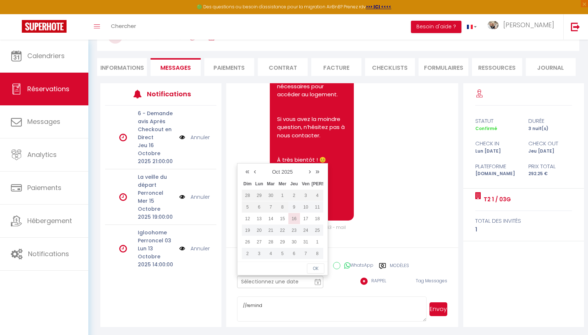
click at [297, 221] on td "16" at bounding box center [295, 219] width 12 height 12
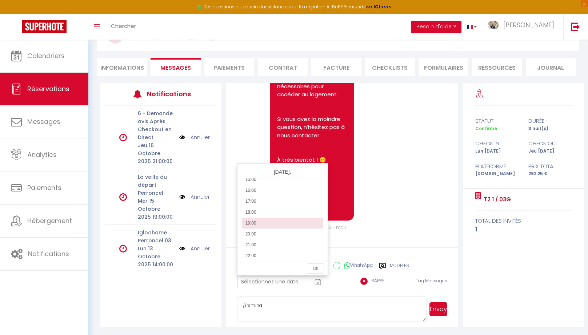
scroll to position [171, 0]
click at [282, 243] on li "21:00" at bounding box center [283, 242] width 82 height 11
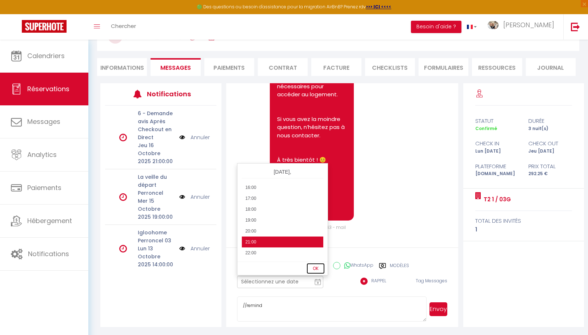
click at [315, 271] on button "OK" at bounding box center [315, 269] width 17 height 10
type input "[DATE] 21:00 pm"
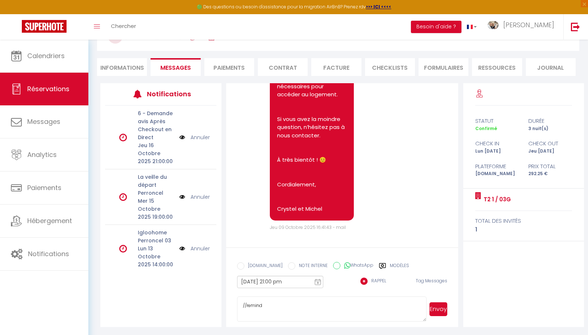
click at [297, 304] on textarea "//remind" at bounding box center [332, 309] width 190 height 25
paste textarea "Bonjour, La facture [PERSON_NAME] être établie au nom de LeaseProtect France sv…"
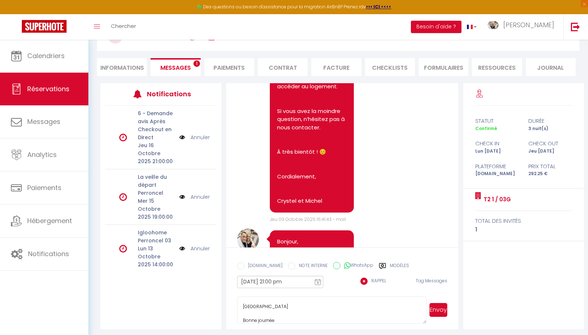
scroll to position [29, 0]
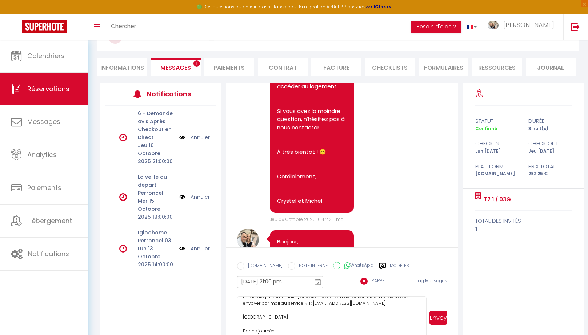
drag, startPoint x: 425, startPoint y: 317, endPoint x: 421, endPoint y: 332, distance: 15.0
click at [426, 335] on textarea "//remind envoyer facture Bonjour, La facture [PERSON_NAME] être établie au nom …" at bounding box center [332, 318] width 190 height 43
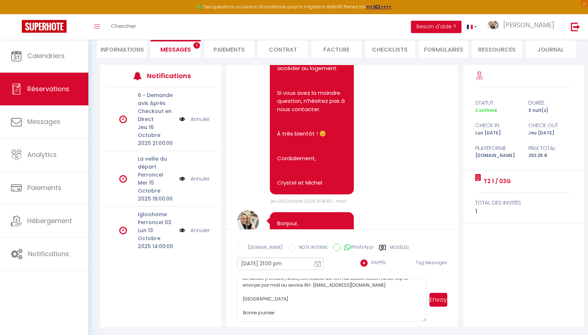
drag, startPoint x: 297, startPoint y: 311, endPoint x: 228, endPoint y: 294, distance: 70.5
click at [237, 294] on textarea "//remind envoyer facture Bonjour, La facture [PERSON_NAME] être établie au nom …" at bounding box center [332, 300] width 190 height 43
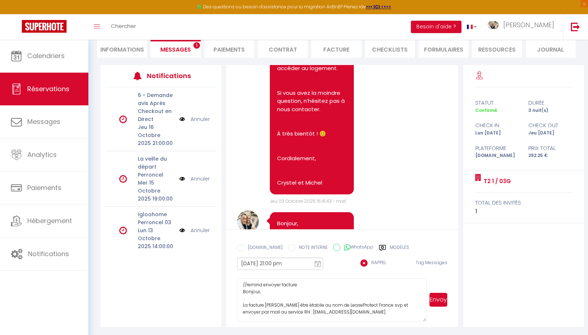
scroll to position [0, 0]
drag, startPoint x: 263, startPoint y: 295, endPoint x: 242, endPoint y: 295, distance: 21.1
click at [242, 295] on textarea "//remind envoyer facture Bonjour, La facture [PERSON_NAME] être établie au nom …" at bounding box center [332, 300] width 190 height 43
type textarea "//remind envoyer facture La facture [PERSON_NAME] être établie au nom de LeaseP…"
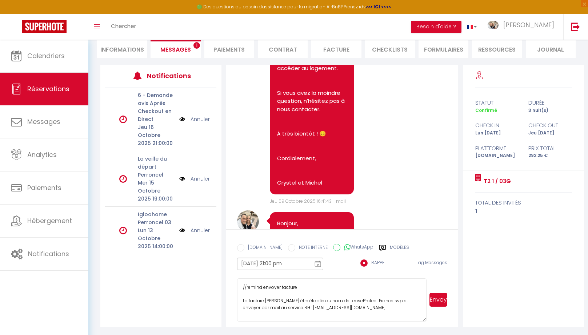
click at [441, 300] on button "Envoyer" at bounding box center [439, 300] width 18 height 14
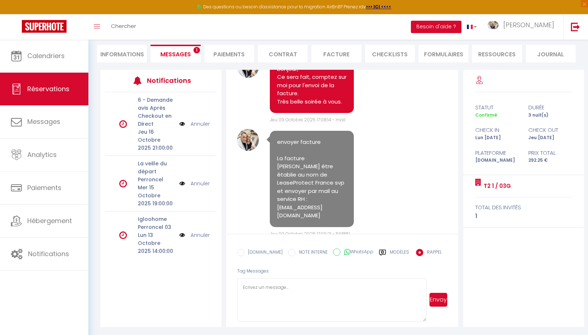
scroll to position [1963, 0]
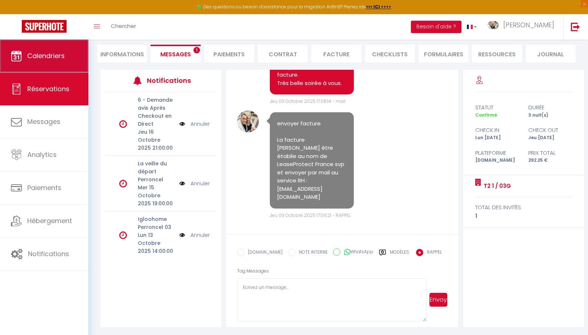
click at [57, 55] on span "Calendriers" at bounding box center [45, 55] width 37 height 9
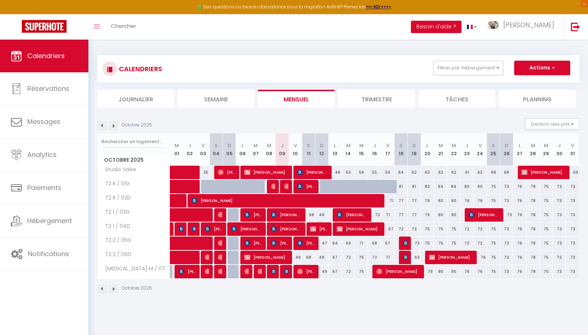
click at [275, 186] on div at bounding box center [273, 187] width 13 height 14
click at [274, 186] on img at bounding box center [274, 187] width 6 height 6
select select "OK"
select select "0"
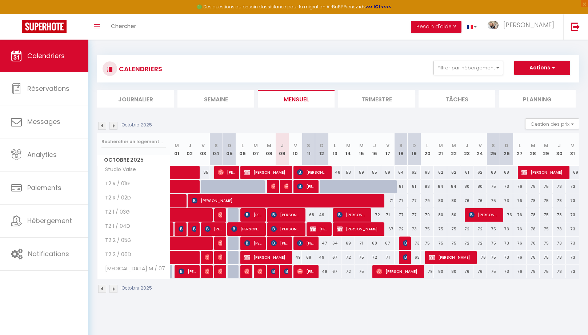
select select "0"
select select "1"
select select
